Goal: Task Accomplishment & Management: Manage account settings

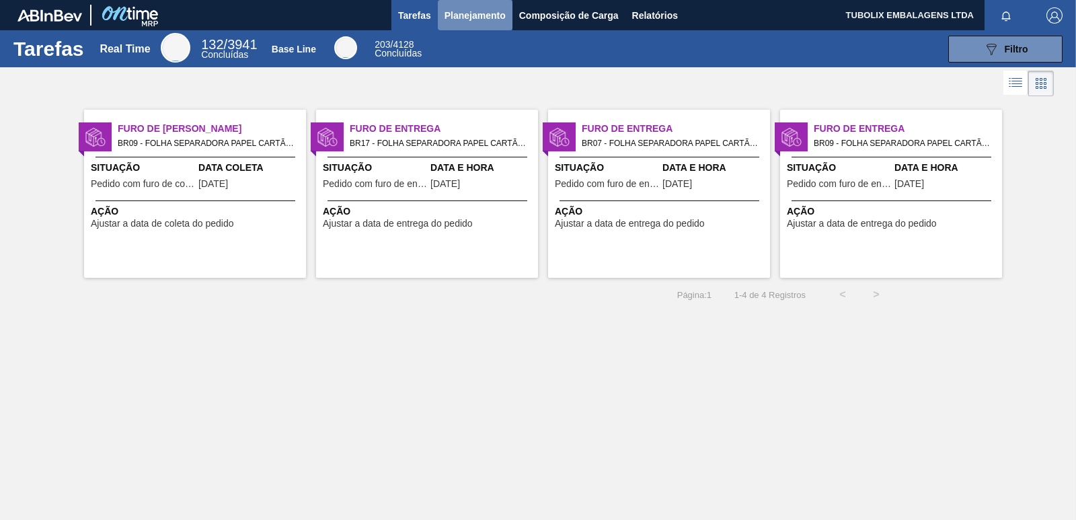
click at [486, 17] on span "Planejamento" at bounding box center [474, 15] width 61 height 16
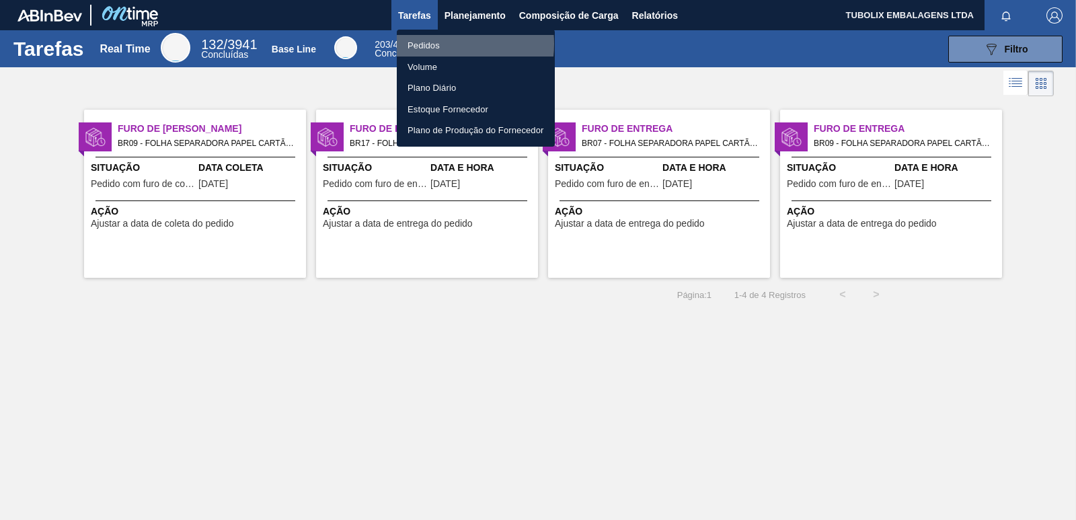
click at [432, 44] on li "Pedidos" at bounding box center [476, 46] width 158 height 22
